Goal: Task Accomplishment & Management: Manage account settings

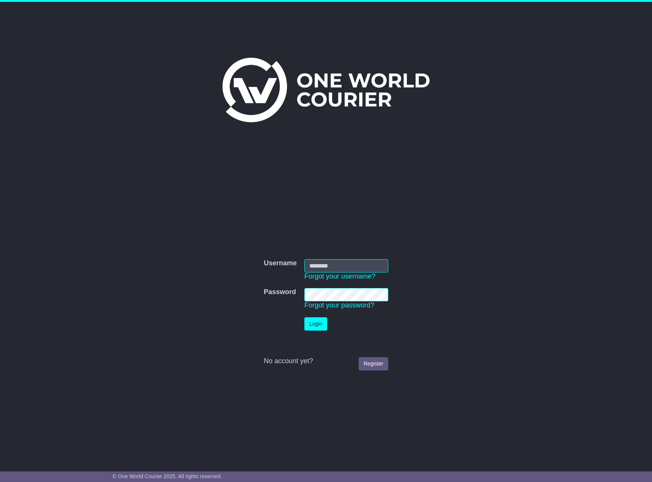
type input "**********"
click at [321, 324] on button "Login" at bounding box center [316, 323] width 23 height 13
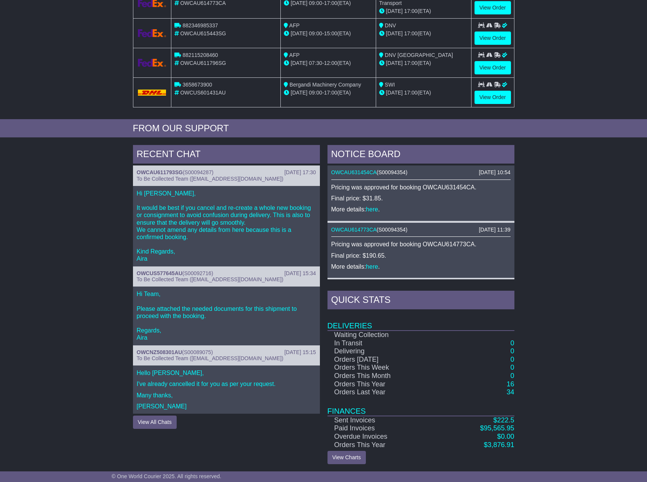
scroll to position [180, 0]
click at [165, 420] on button "View All Chats" at bounding box center [155, 421] width 44 height 13
